Goal: Information Seeking & Learning: Learn about a topic

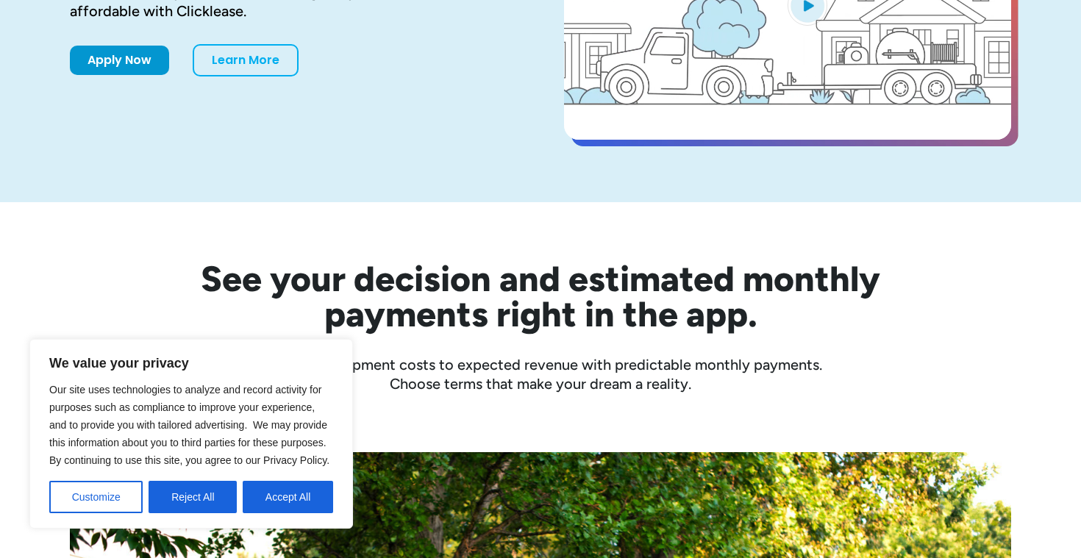
scroll to position [296, 0]
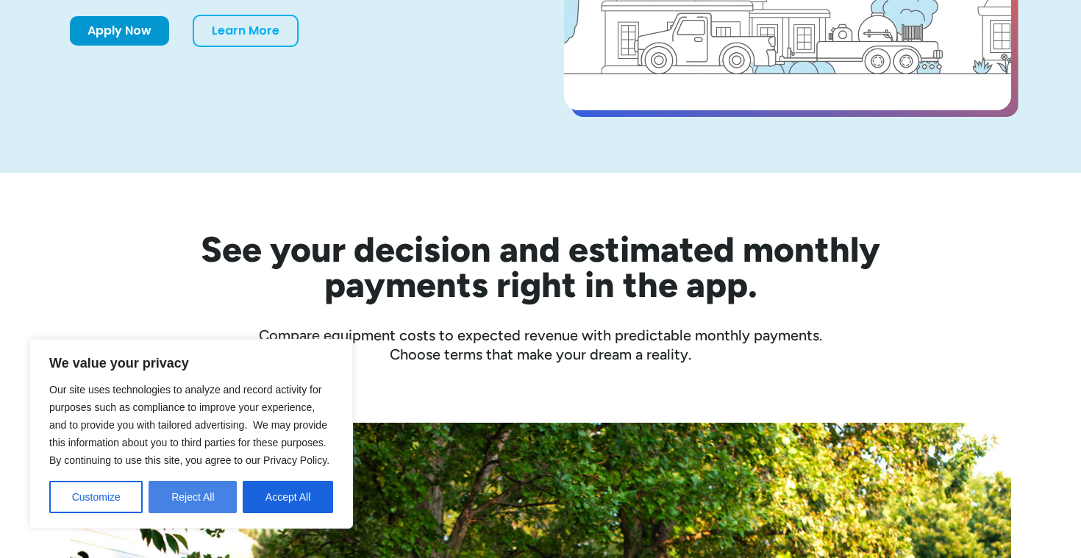
click at [179, 506] on button "Reject All" at bounding box center [193, 497] width 88 height 32
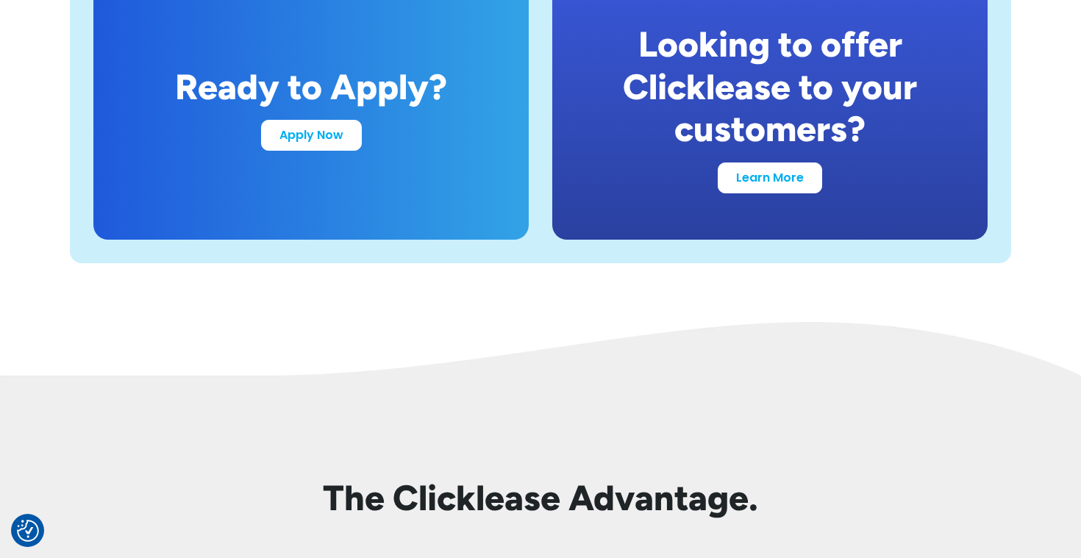
scroll to position [2975, 0]
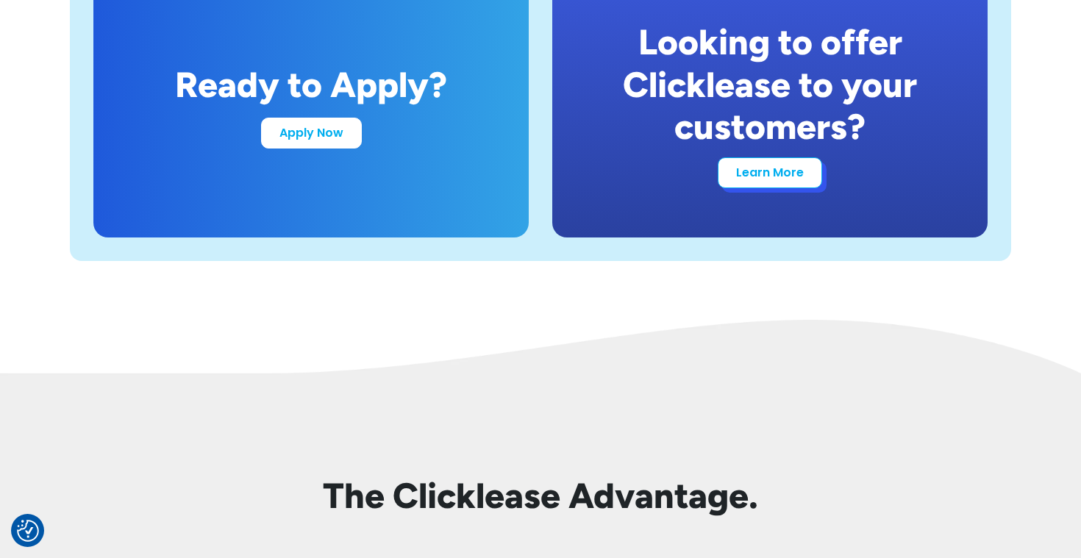
click at [766, 174] on link "Learn More" at bounding box center [770, 172] width 104 height 31
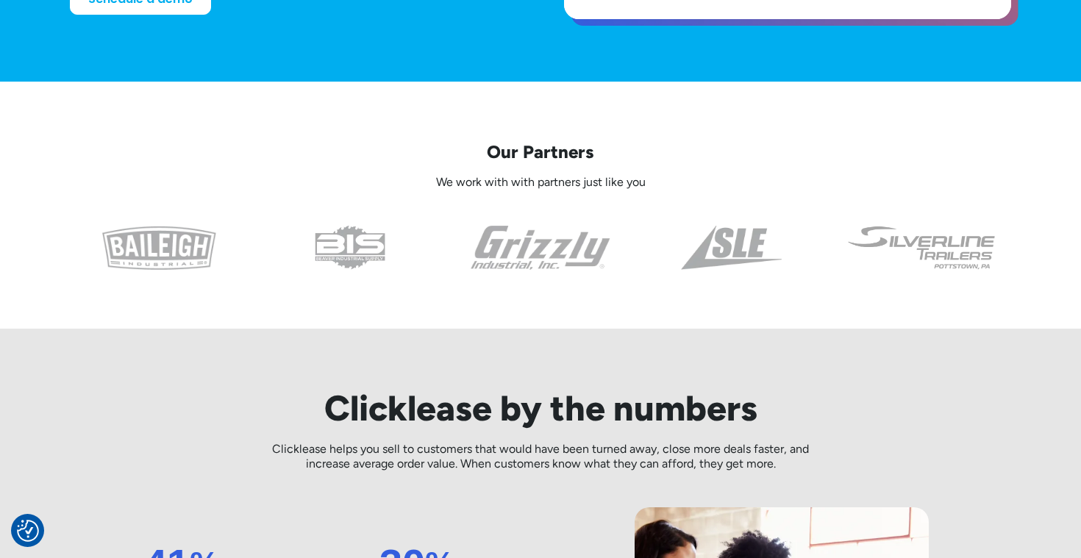
scroll to position [388, 0]
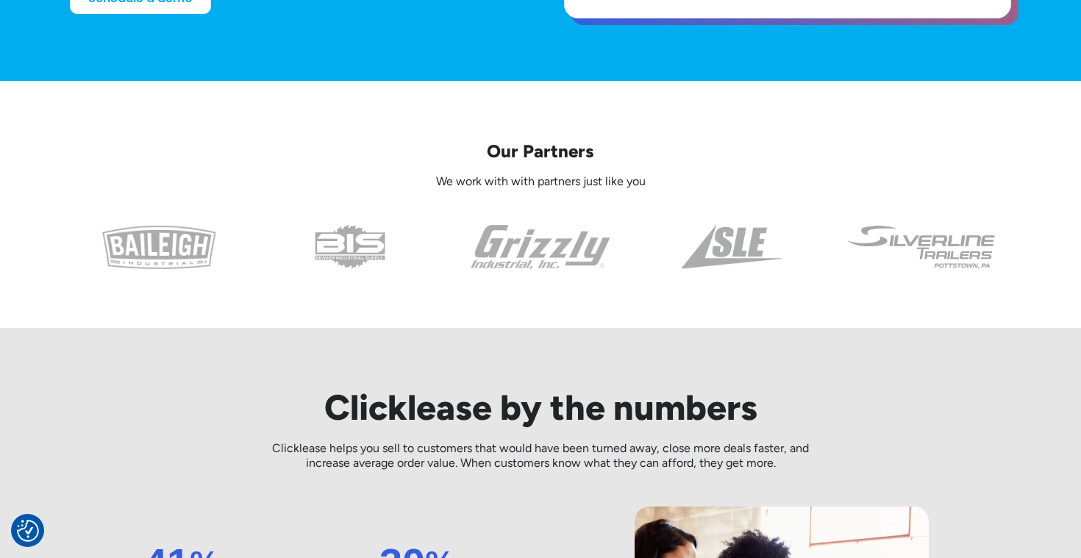
drag, startPoint x: 357, startPoint y: 310, endPoint x: 411, endPoint y: 271, distance: 67.0
click at [411, 271] on div "Our Partners We work with with partners just like you" at bounding box center [541, 204] width 942 height 247
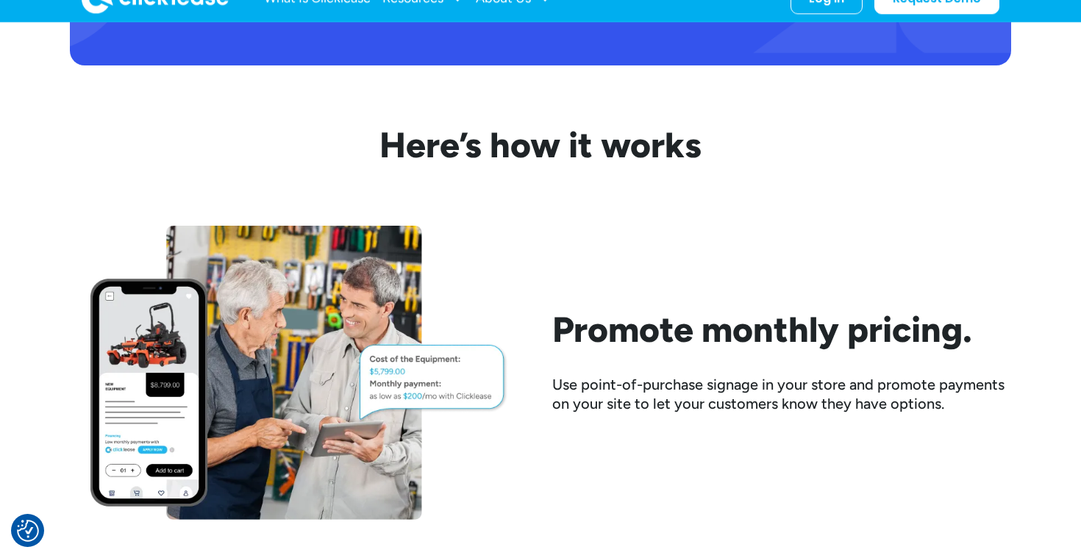
scroll to position [0, 0]
